Goal: Task Accomplishment & Management: Manage account settings

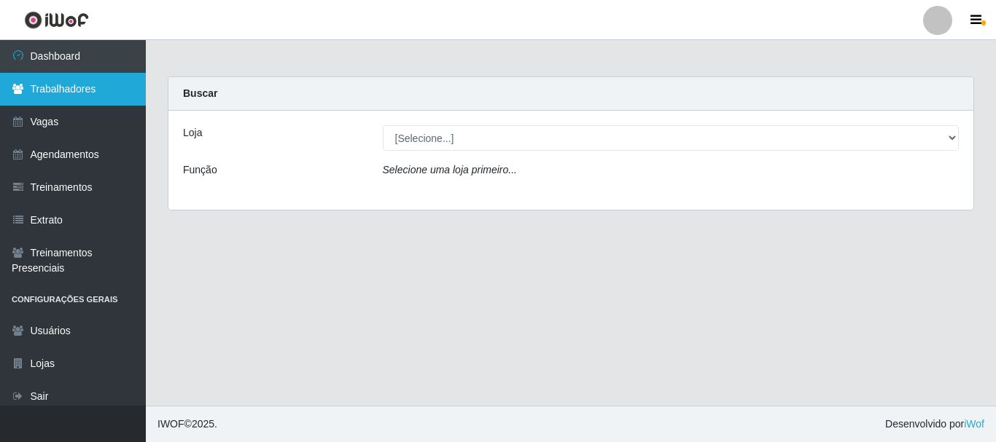
click at [69, 94] on link "Trabalhadores" at bounding box center [73, 89] width 146 height 33
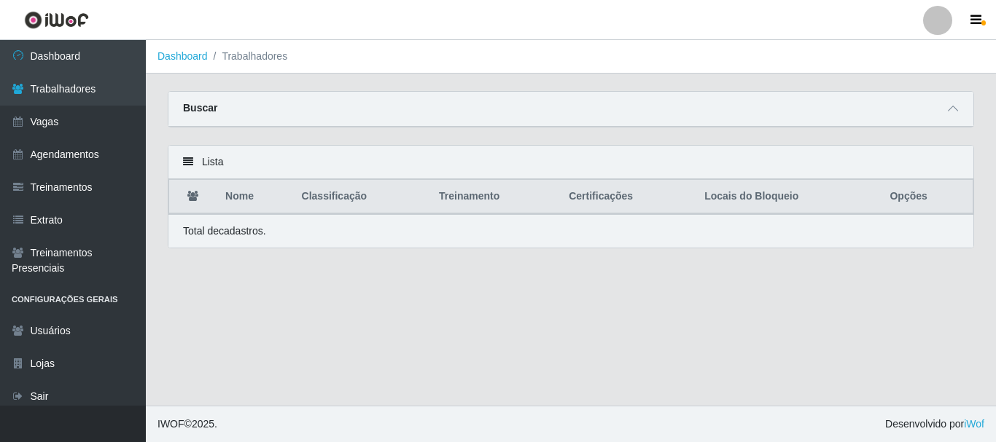
click at [216, 108] on div "Buscar" at bounding box center [570, 109] width 805 height 35
click at [969, 114] on div "Buscar" at bounding box center [570, 109] width 805 height 35
drag, startPoint x: 958, startPoint y: 114, endPoint x: 940, endPoint y: 114, distance: 18.2
click at [956, 114] on span at bounding box center [952, 109] width 17 height 17
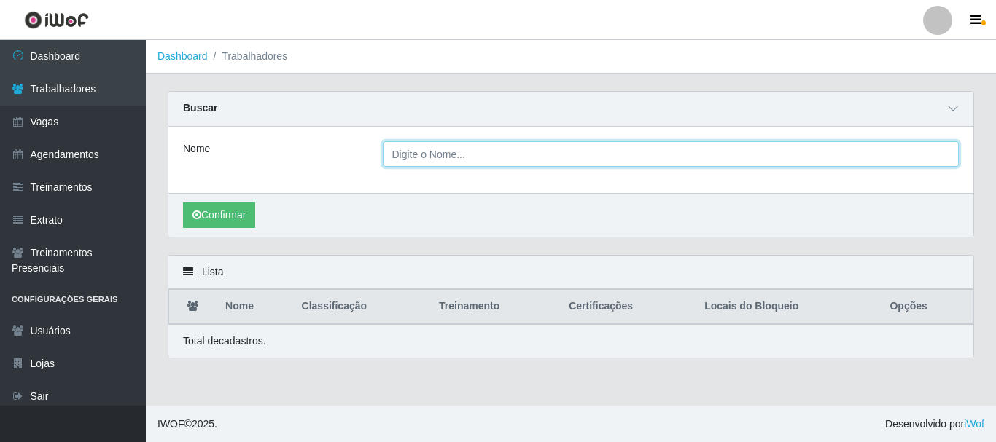
click at [426, 156] on input "Nome" at bounding box center [671, 154] width 577 height 26
type input "mayara"
click at [183, 203] on button "Confirmar" at bounding box center [219, 216] width 72 height 26
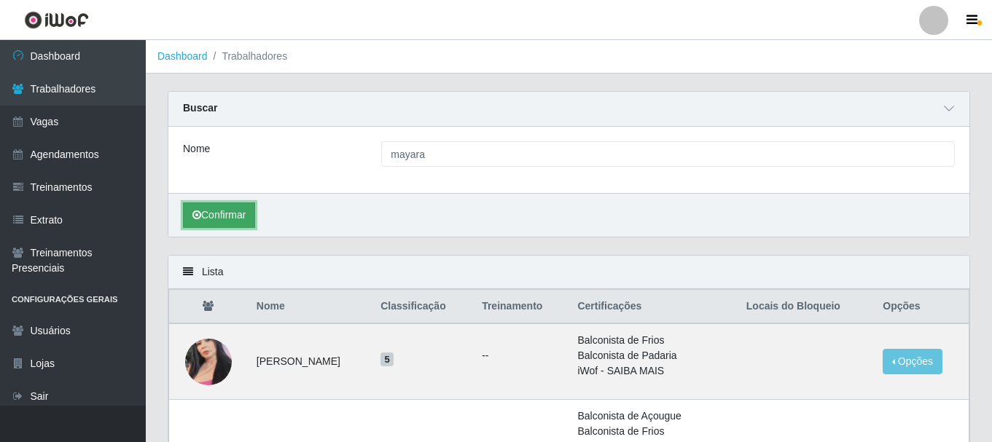
click at [228, 226] on button "Confirmar" at bounding box center [219, 216] width 72 height 26
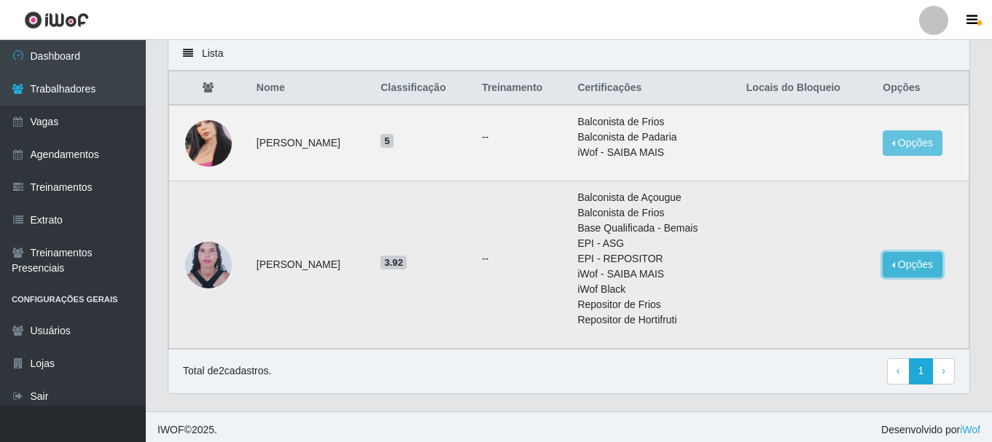
click at [909, 262] on button "Opções" at bounding box center [913, 265] width 60 height 26
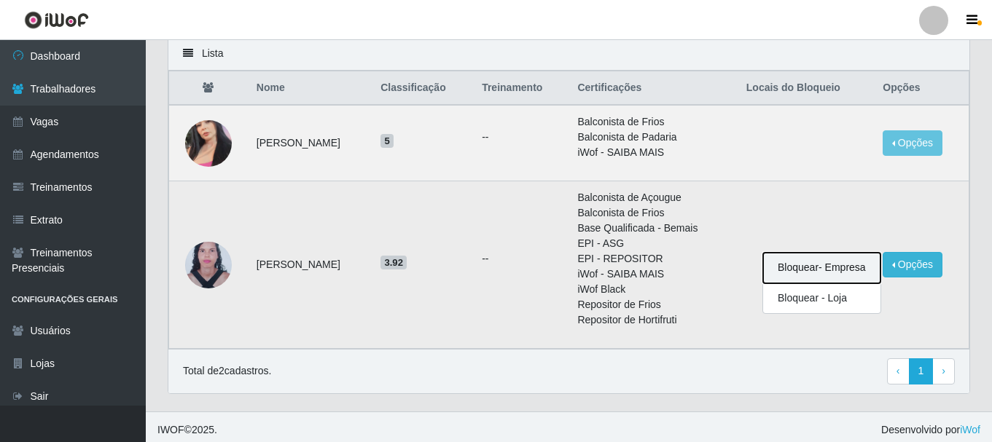
click at [846, 274] on button "Bloquear - Empresa" at bounding box center [821, 268] width 117 height 31
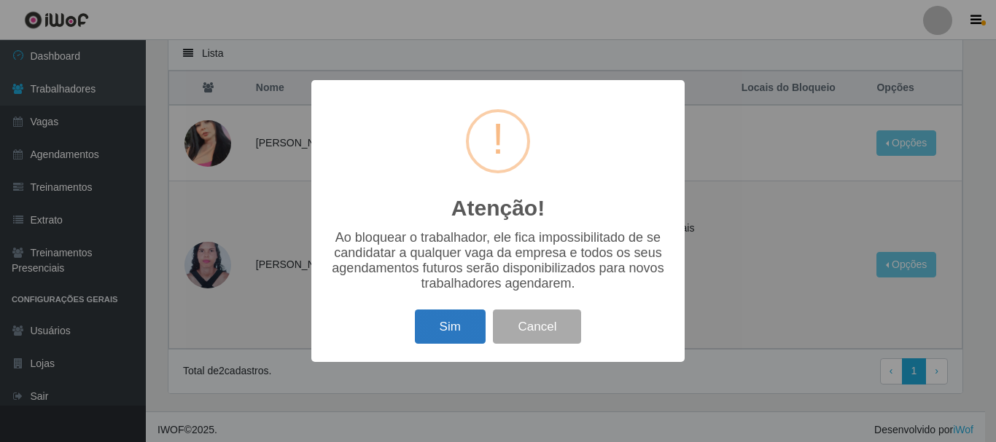
click at [445, 333] on button "Sim" at bounding box center [450, 327] width 71 height 34
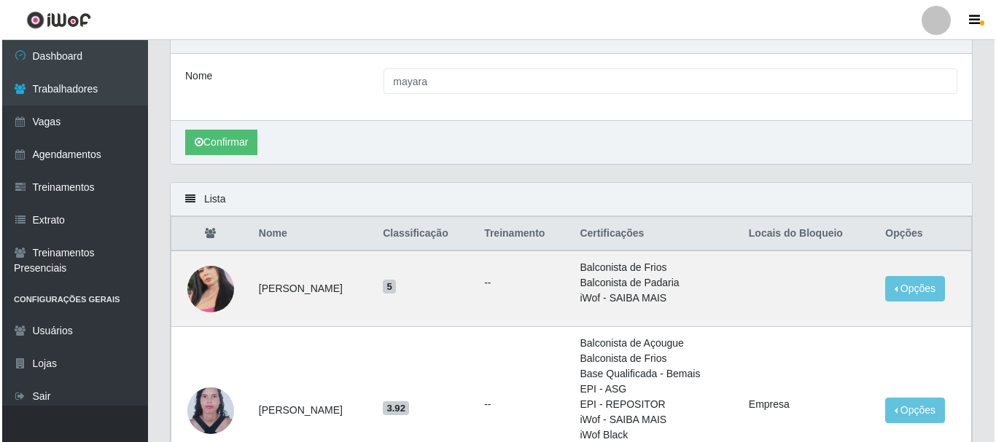
scroll to position [146, 0]
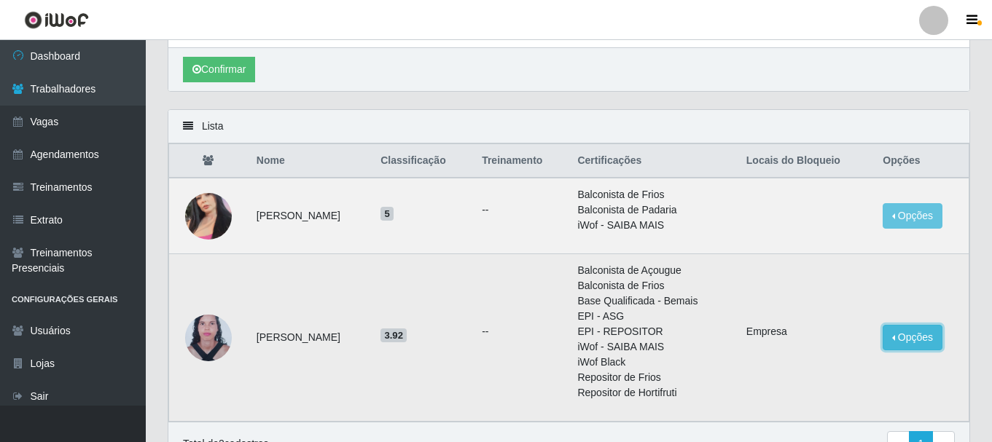
click at [937, 335] on button "Opções" at bounding box center [913, 338] width 60 height 26
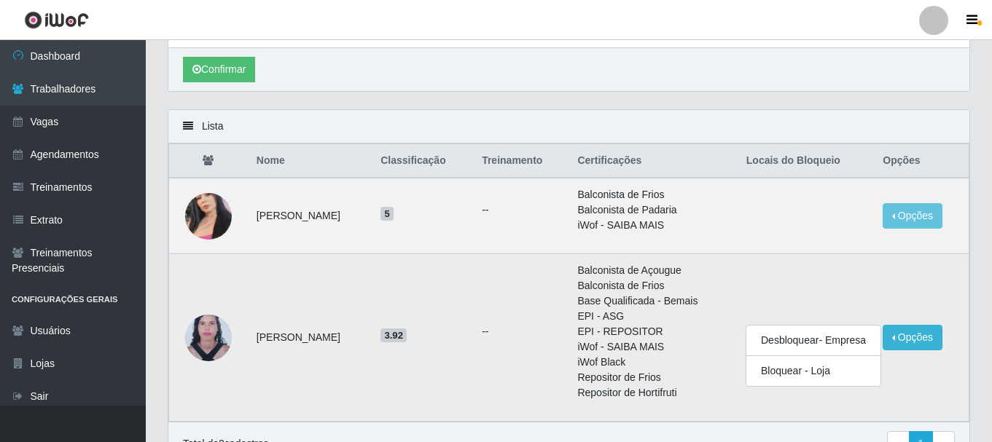
click at [843, 289] on td "Empresa" at bounding box center [806, 338] width 136 height 168
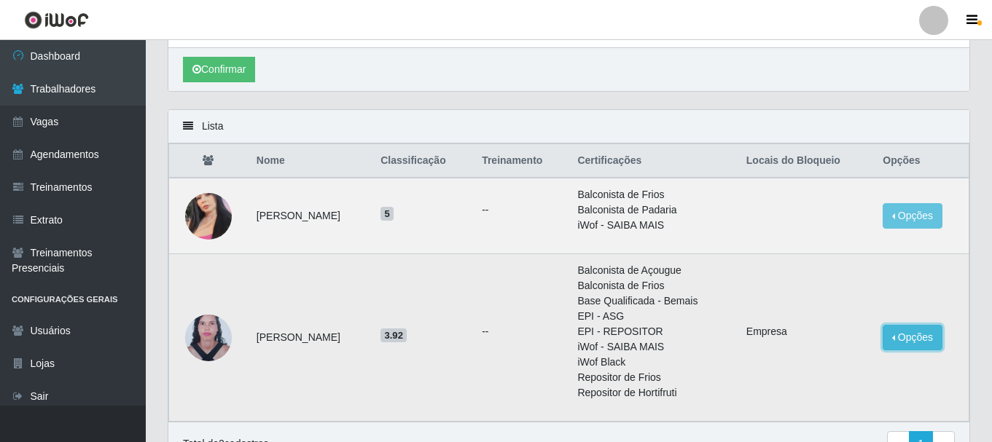
click at [917, 333] on button "Opções" at bounding box center [913, 338] width 60 height 26
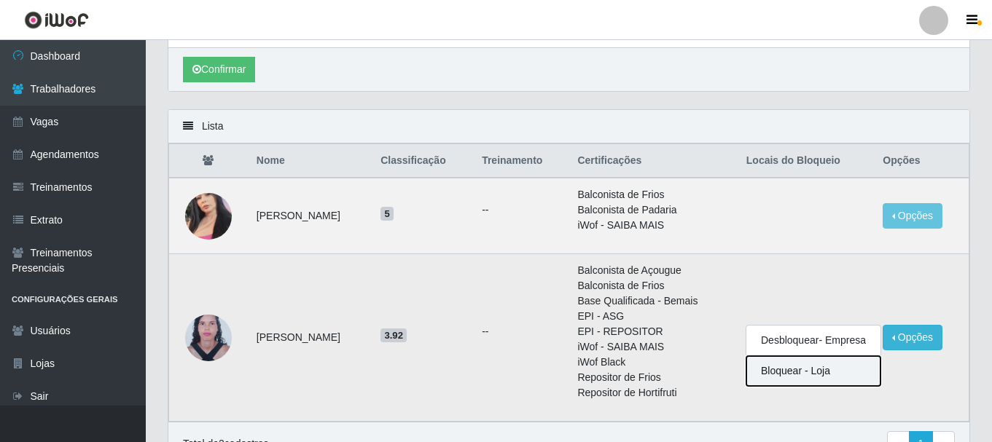
click at [827, 372] on button "Bloquear - Loja" at bounding box center [813, 371] width 134 height 30
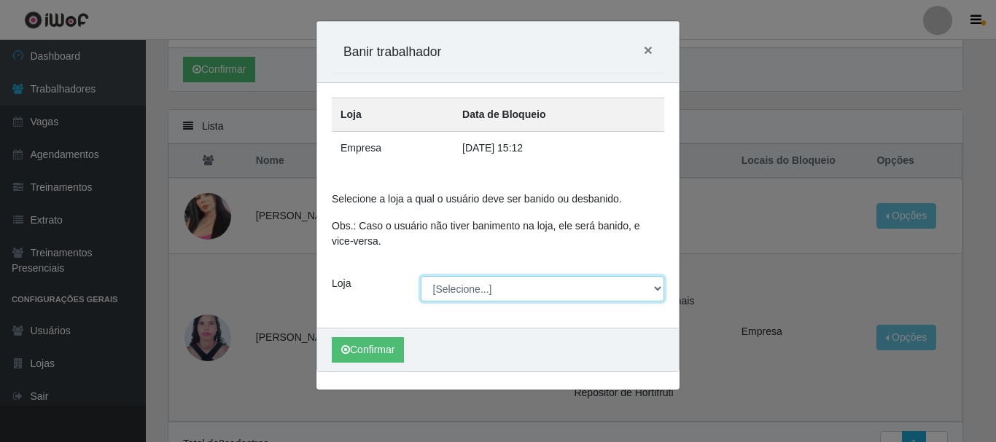
click at [485, 284] on select "[Selecione...] CasaTudo - Mangabeira Casatudo BR" at bounding box center [543, 289] width 244 height 26
select select "197"
click at [421, 276] on select "[Selecione...] CasaTudo - Mangabeira Casatudo BR" at bounding box center [543, 289] width 244 height 26
click at [351, 337] on div "Confirmar" at bounding box center [498, 350] width 362 height 44
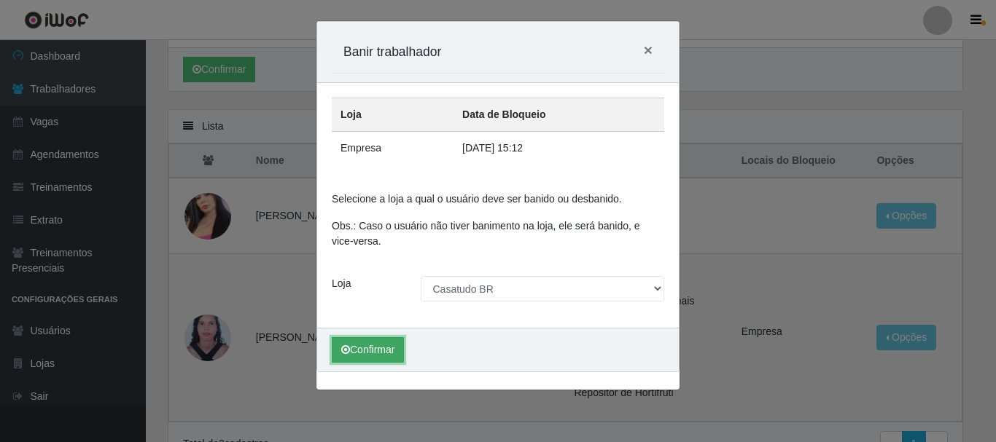
click at [354, 345] on button "Confirmar" at bounding box center [368, 350] width 72 height 26
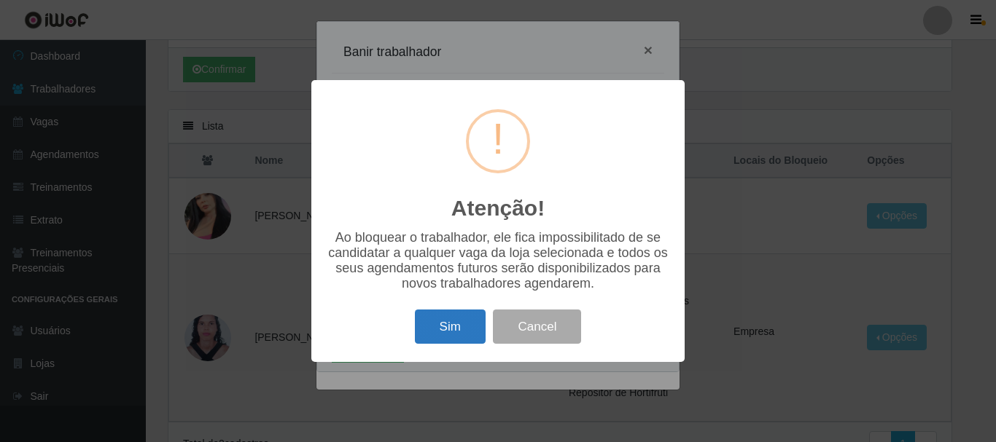
click at [438, 322] on button "Sim" at bounding box center [450, 327] width 71 height 34
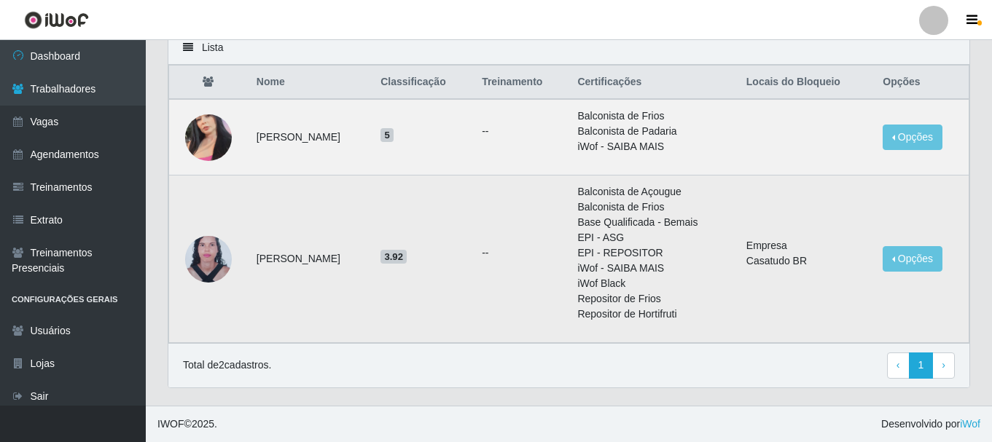
scroll to position [0, 0]
